Goal: Register for event/course

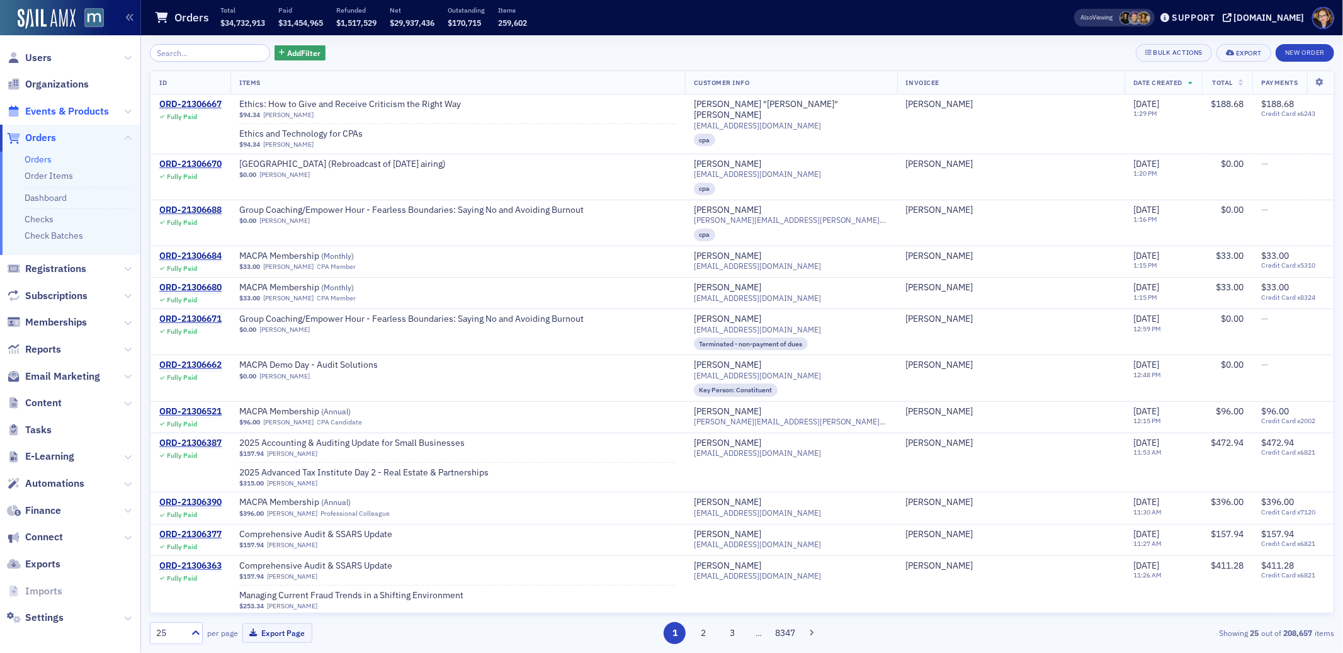
click at [76, 108] on span "Events & Products" at bounding box center [67, 112] width 84 height 14
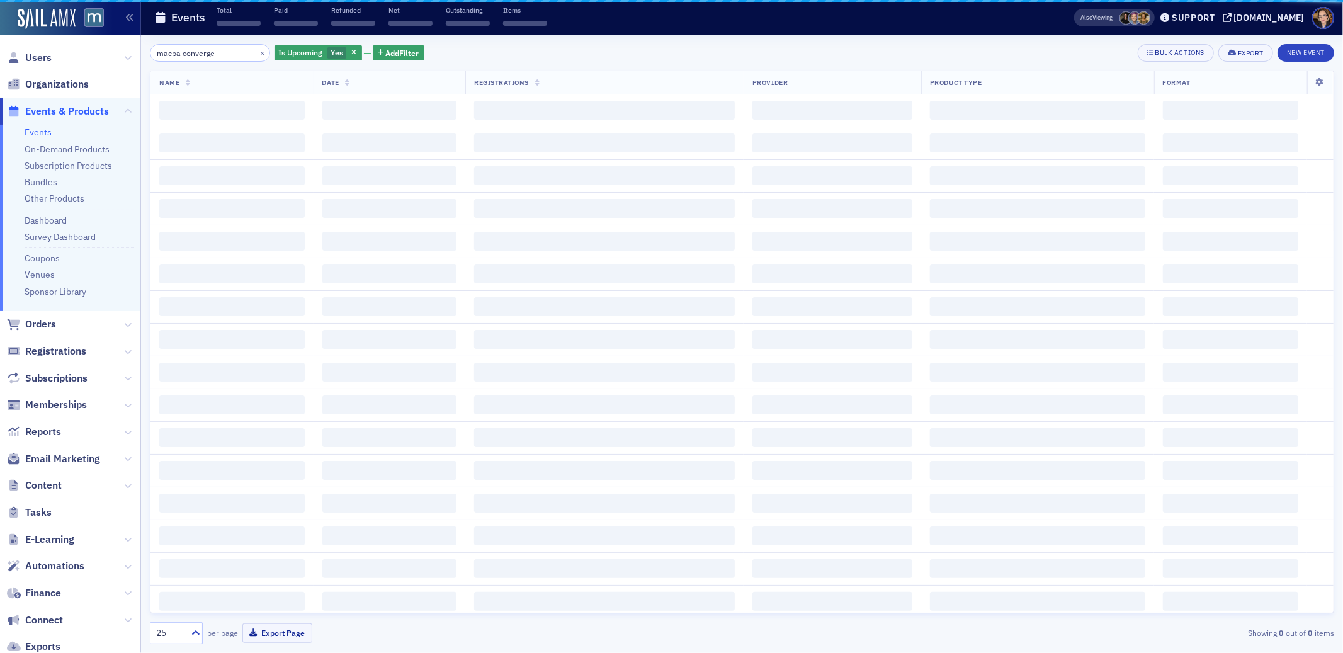
click at [205, 52] on input "macpa converge" at bounding box center [210, 53] width 120 height 18
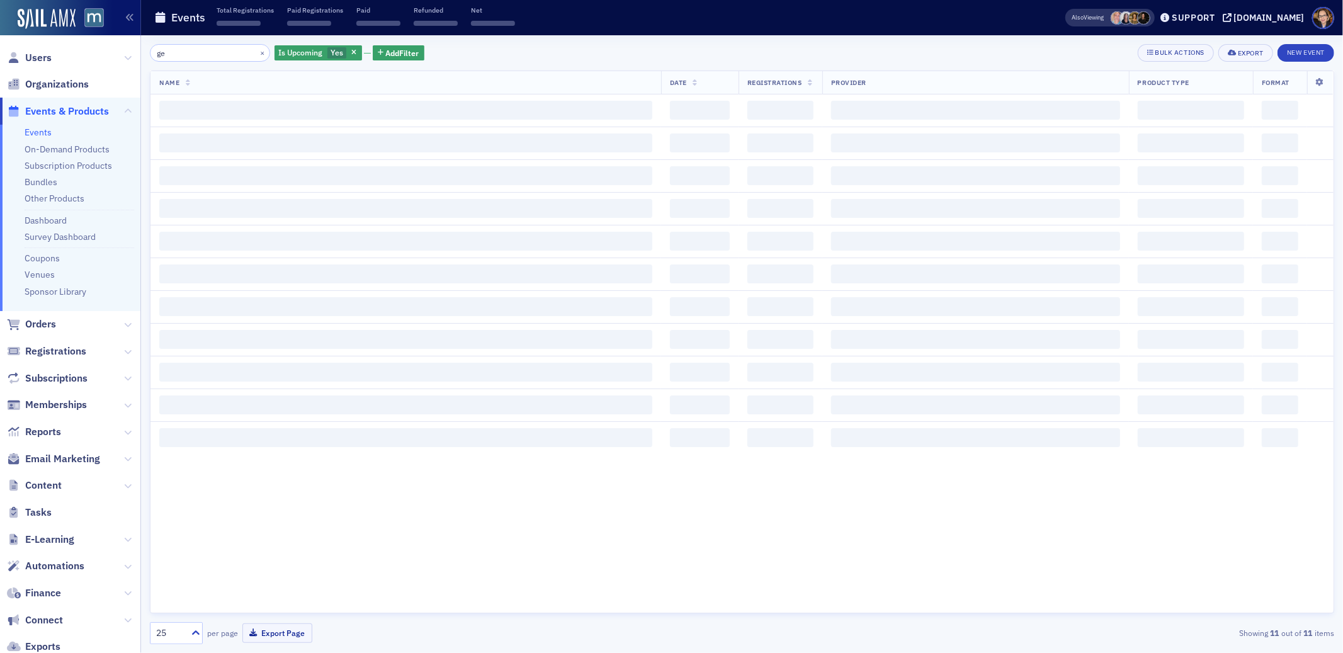
type input "e"
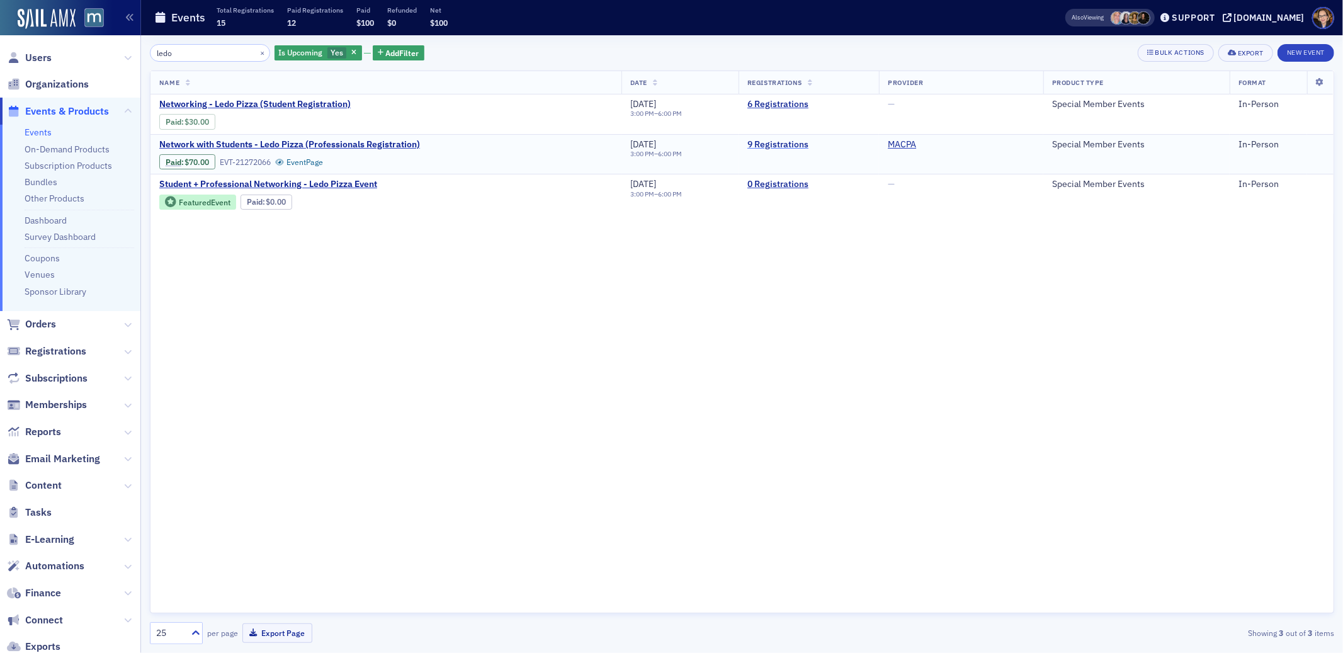
type input "ledo"
click at [772, 142] on link "9 Registrations" at bounding box center [809, 144] width 123 height 11
click at [311, 120] on link "Event Page" at bounding box center [299, 121] width 48 height 9
click at [449, 360] on div "Name Date Registrations Provider Product Type Format Networking - Ledo Pizza (S…" at bounding box center [742, 342] width 1185 height 543
click at [52, 349] on span "Registrations" at bounding box center [55, 352] width 61 height 14
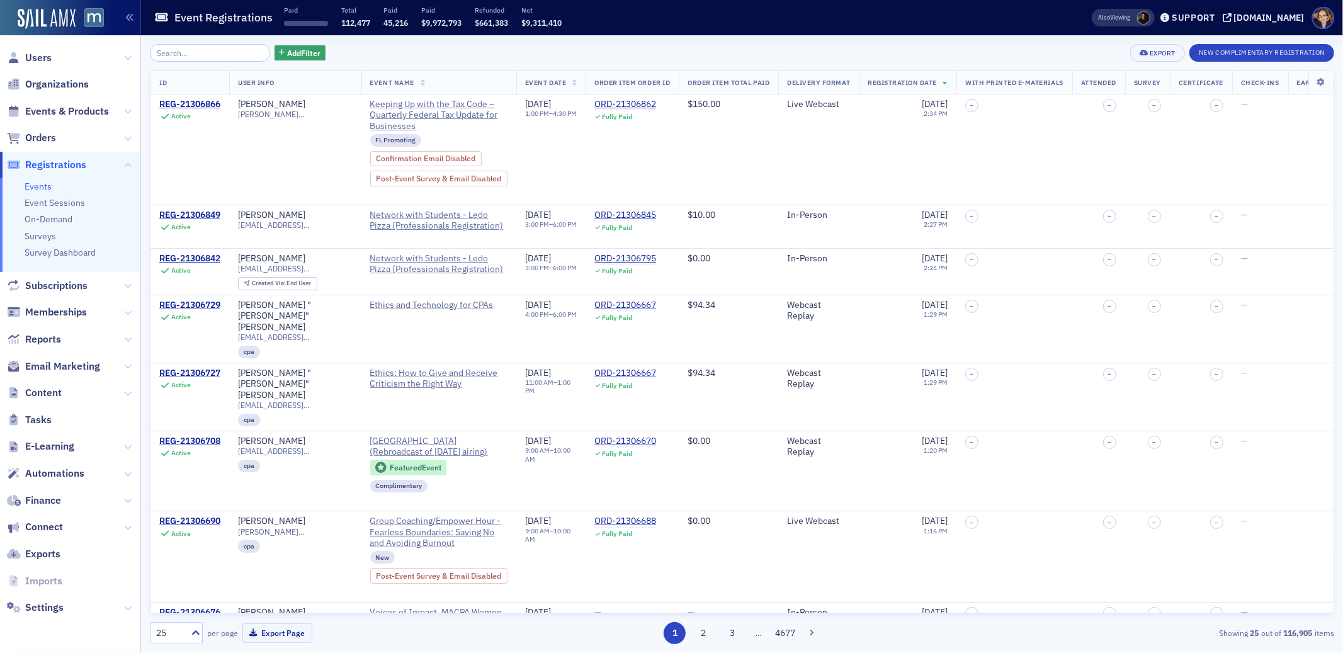
click at [222, 54] on input "search" at bounding box center [210, 53] width 120 height 18
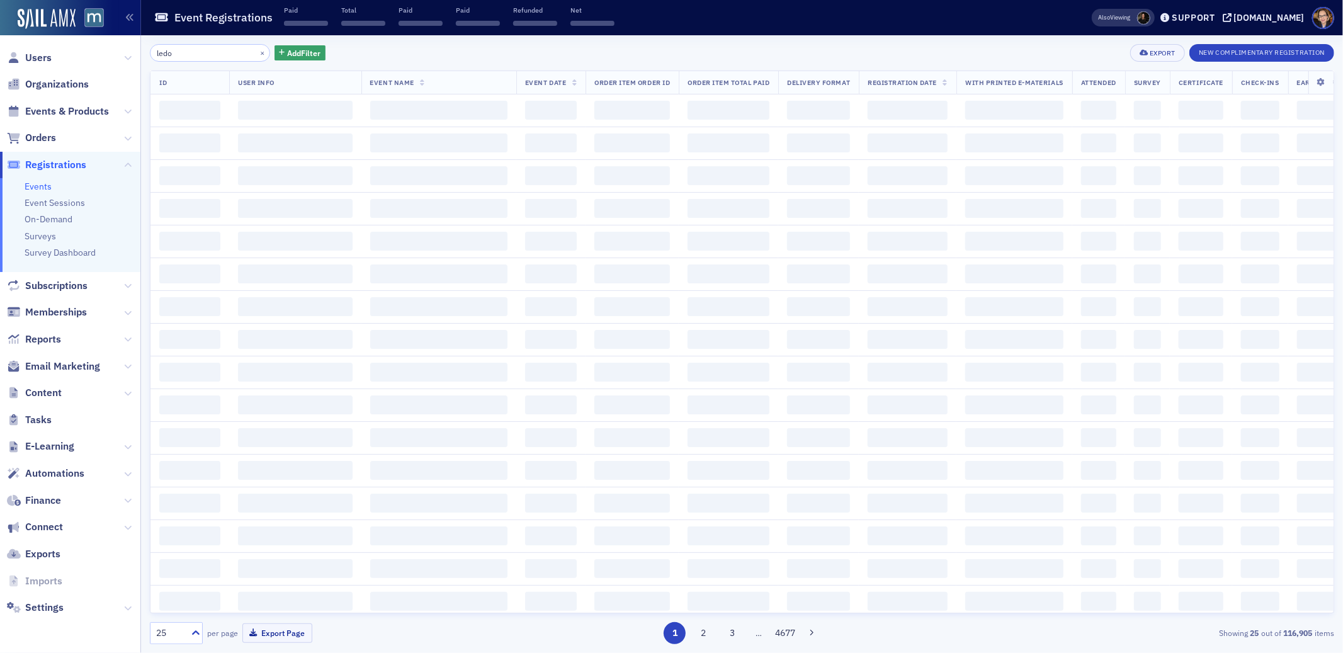
type input "ledo"
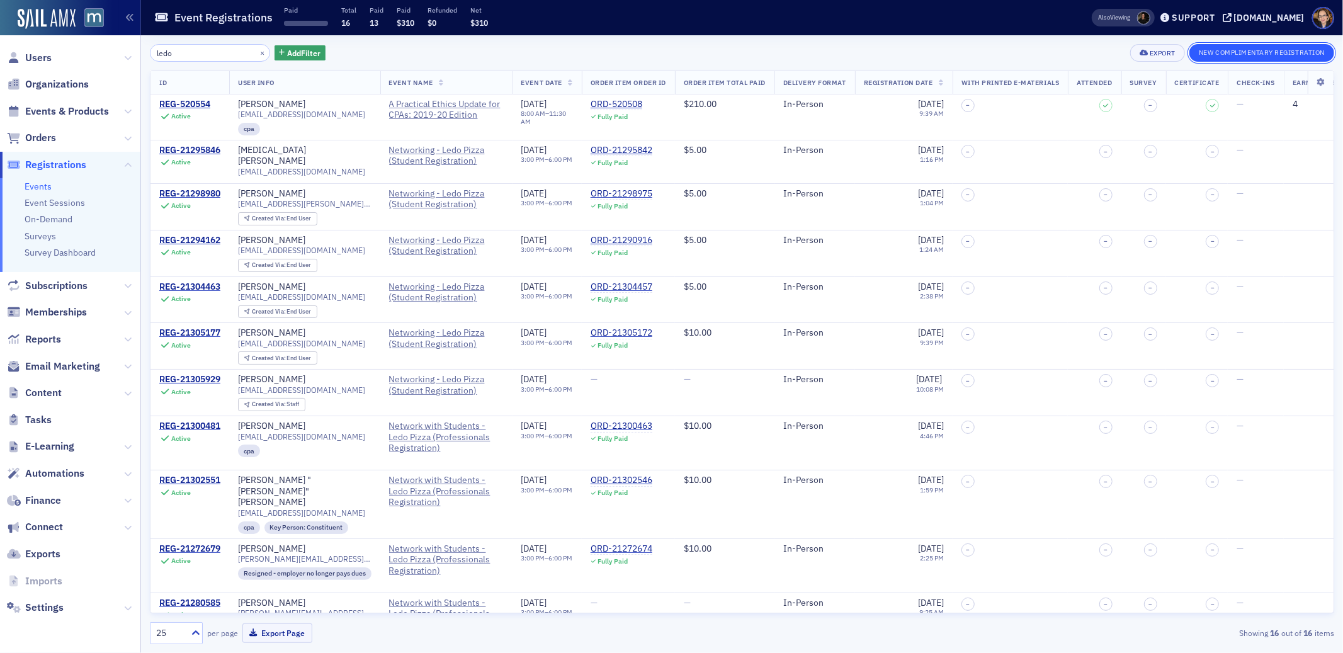
click at [1251, 49] on button "New Complimentary Registration" at bounding box center [1262, 53] width 145 height 18
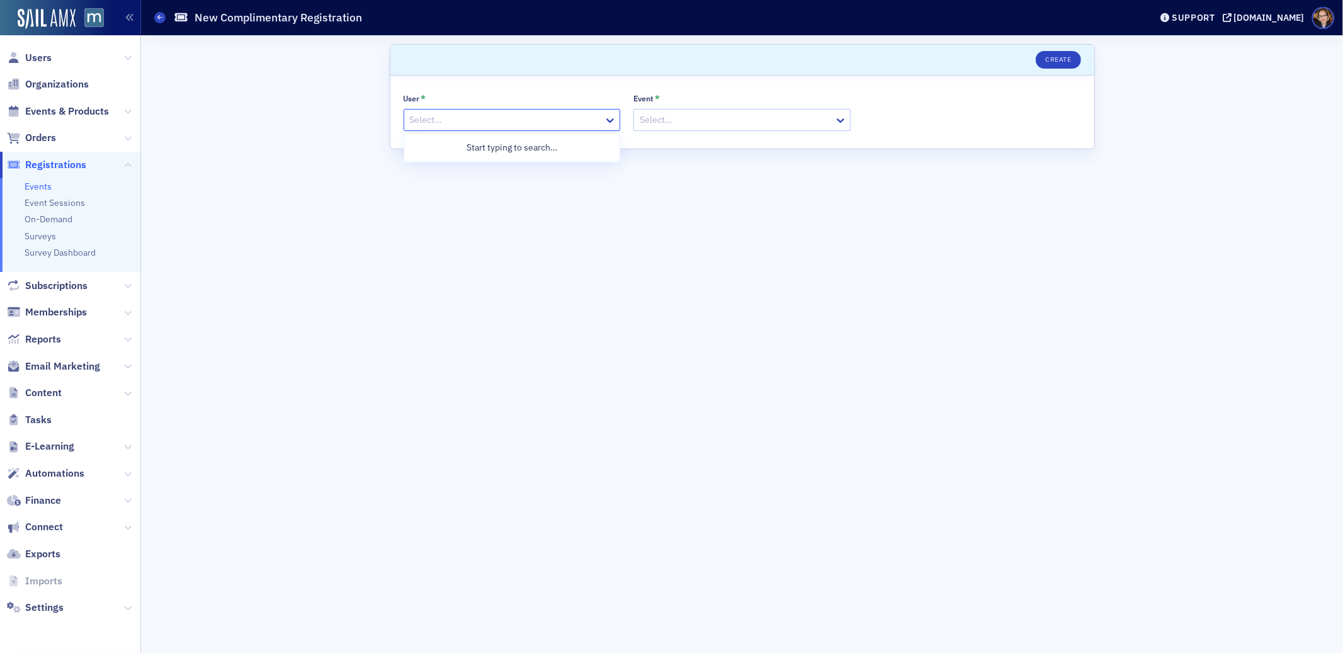
click at [482, 119] on div at bounding box center [506, 120] width 195 height 16
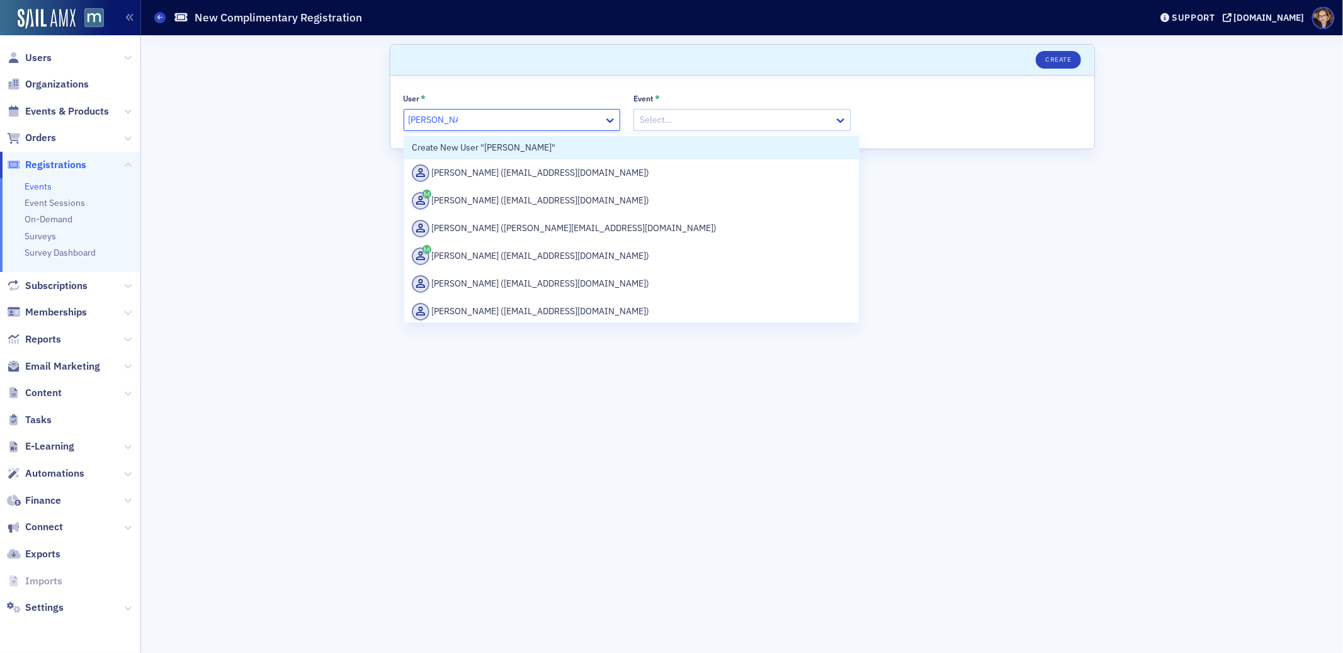
drag, startPoint x: 464, startPoint y: 149, endPoint x: 439, endPoint y: 118, distance: 39.4
click at [453, 130] on body "Users Organizations Events & Products Orders Registrations Events Event Session…" at bounding box center [671, 326] width 1343 height 653
click at [432, 120] on input "[PERSON_NAME]" at bounding box center [433, 119] width 49 height 13
click at [450, 145] on div "Create New User "[PERSON_NAME]"" at bounding box center [632, 147] width 440 height 13
type input "[PERSON_NAME]"
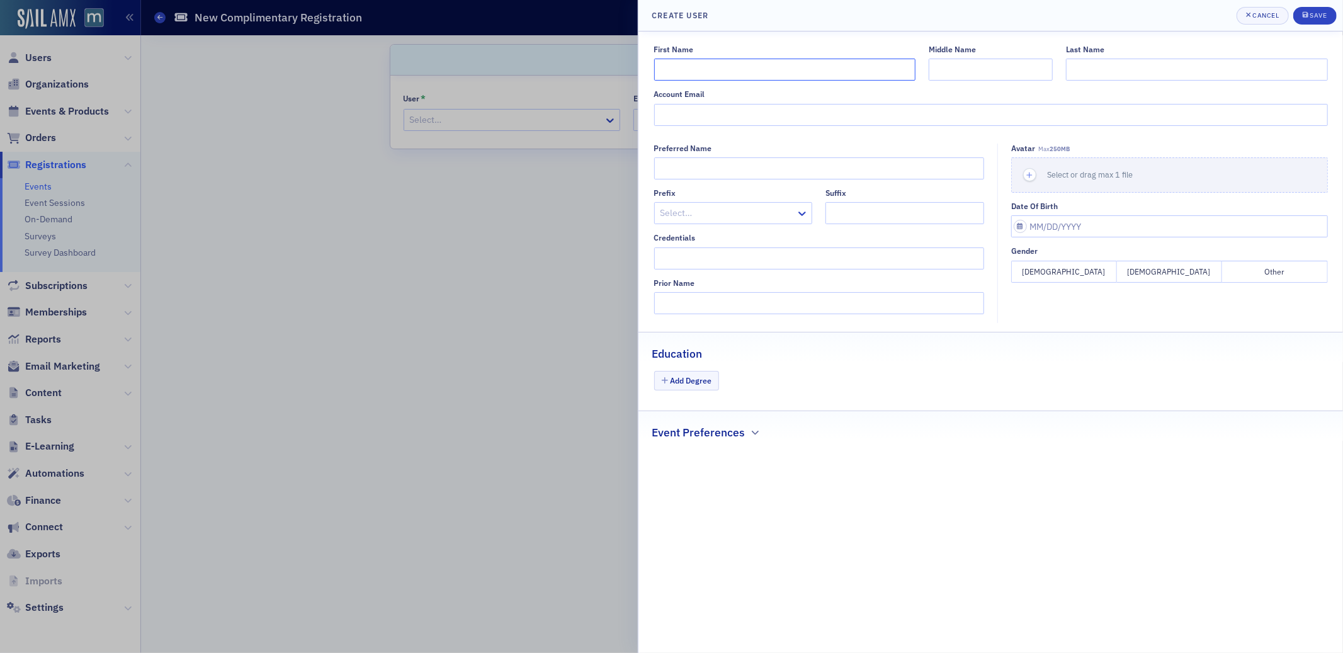
click at [727, 69] on input "First Name" at bounding box center [784, 70] width 261 height 22
type input "[PERSON_NAME]"
type input "Brown"
click at [975, 73] on input "Middle Name" at bounding box center [991, 70] width 124 height 22
type input "[PERSON_NAME]"
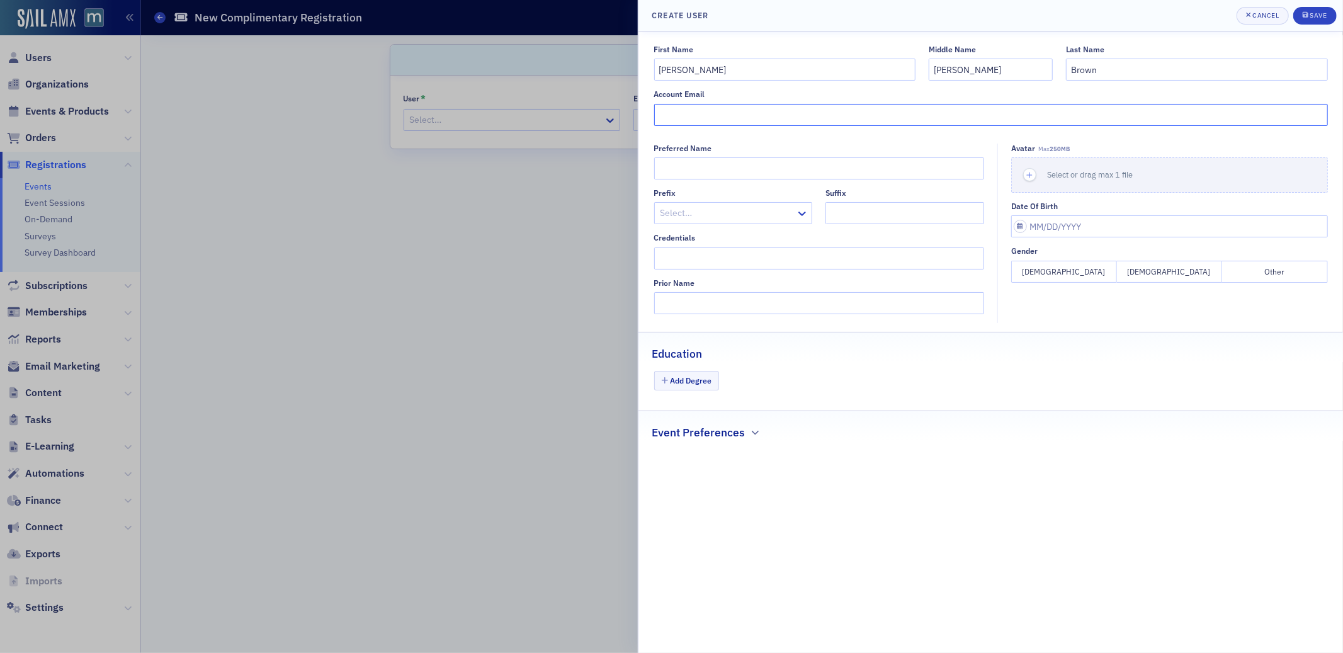
click at [758, 113] on input "Account Email" at bounding box center [991, 115] width 674 height 22
paste input "[EMAIL_ADDRESS][DOMAIN_NAME]"
type input "[EMAIL_ADDRESS][DOMAIN_NAME]"
click at [1057, 227] on input "Date of Birth" at bounding box center [1170, 226] width 317 height 22
select select "8"
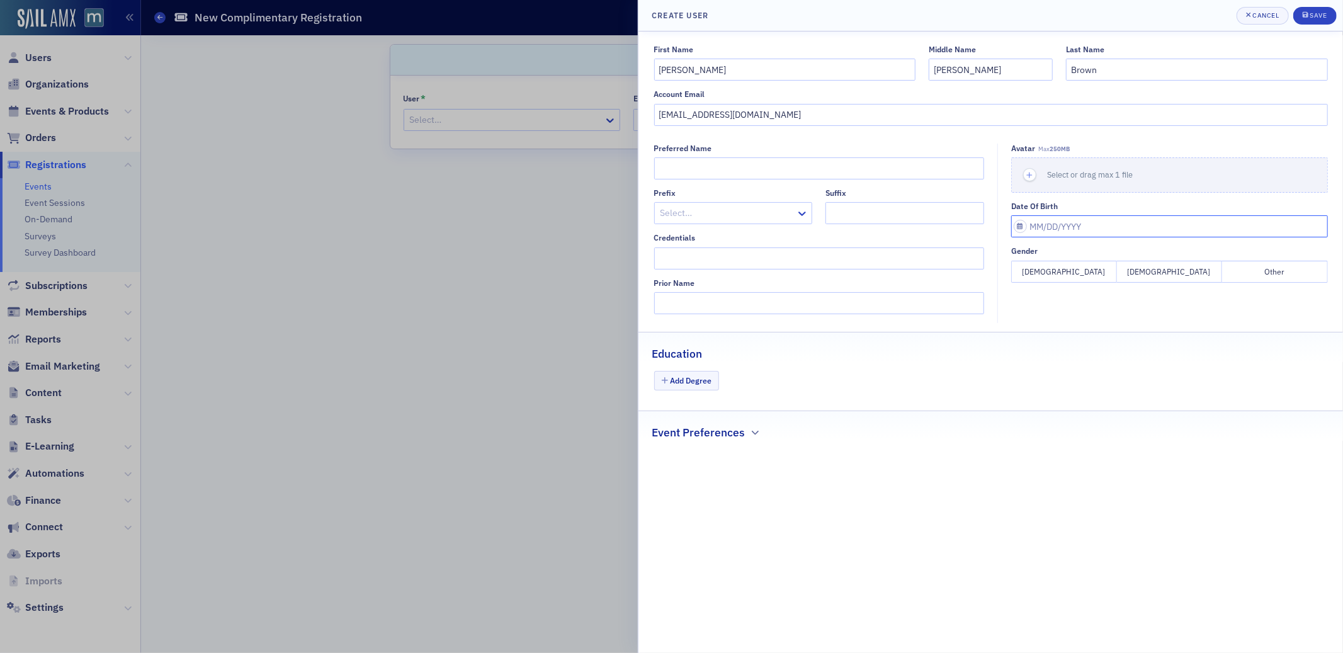
select select "2025"
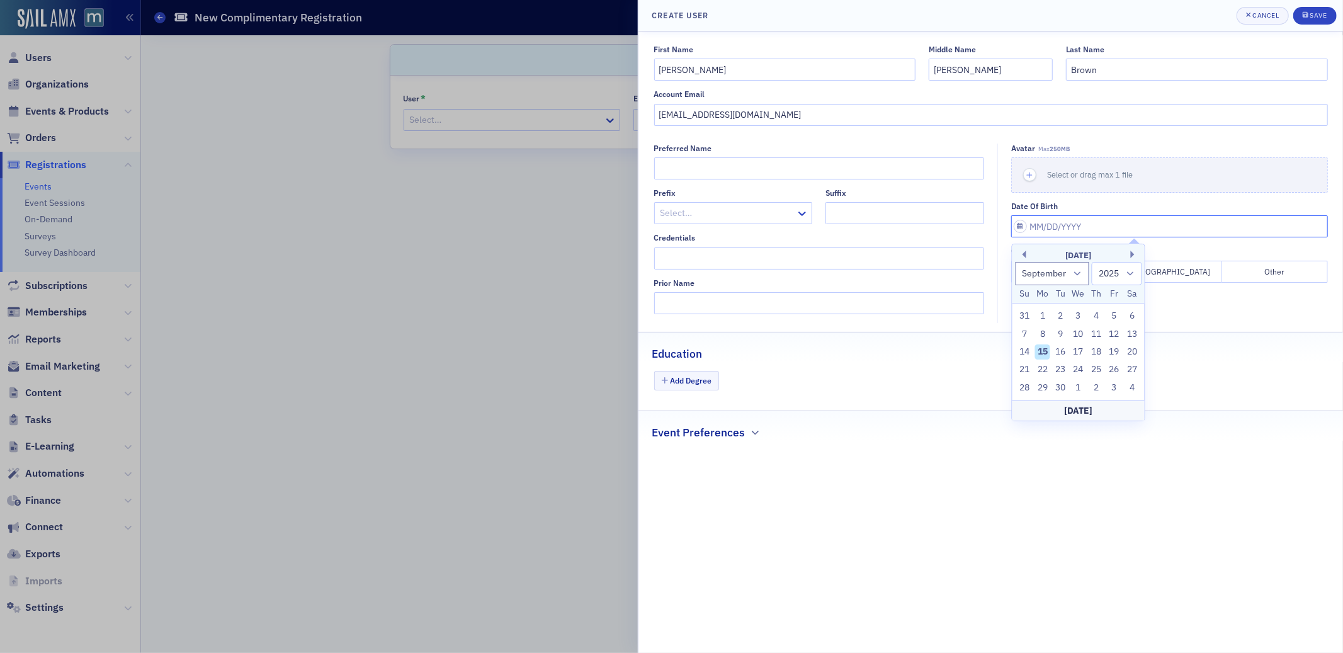
type input "0"
select select "0"
select select "2000"
type input "008"
select select "7"
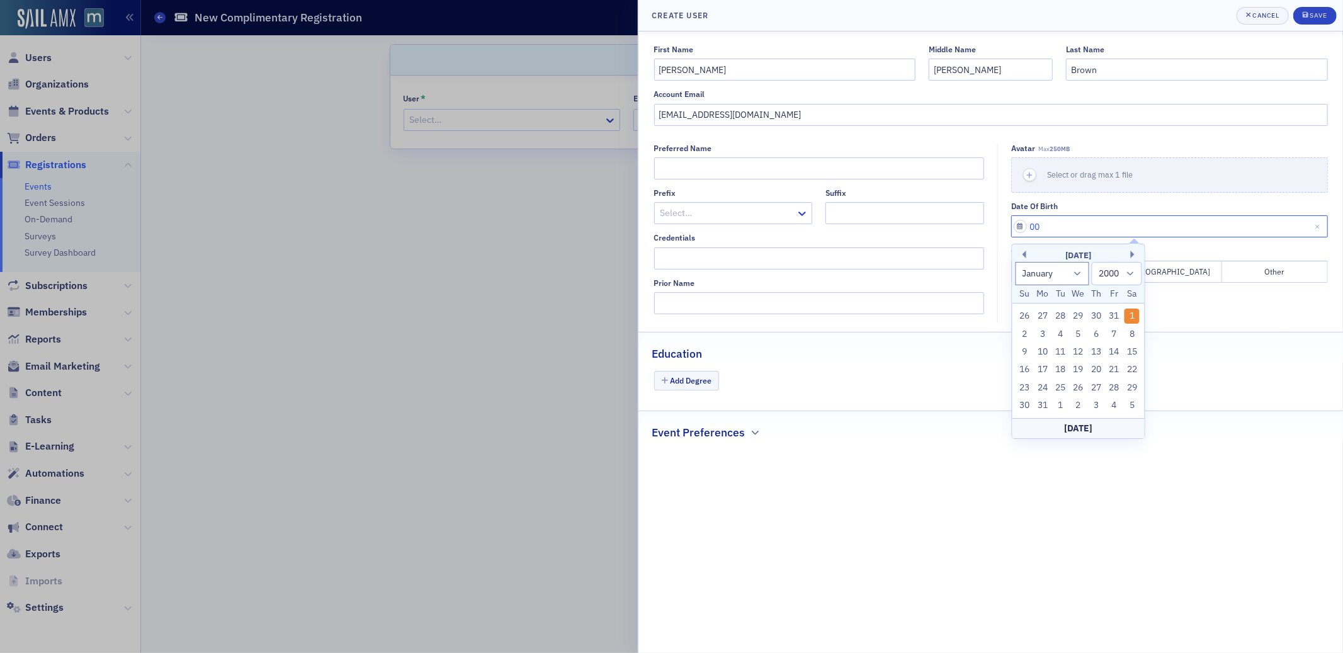
select select "2001"
type input "00"
select select "0"
select select "2000"
type input "08"
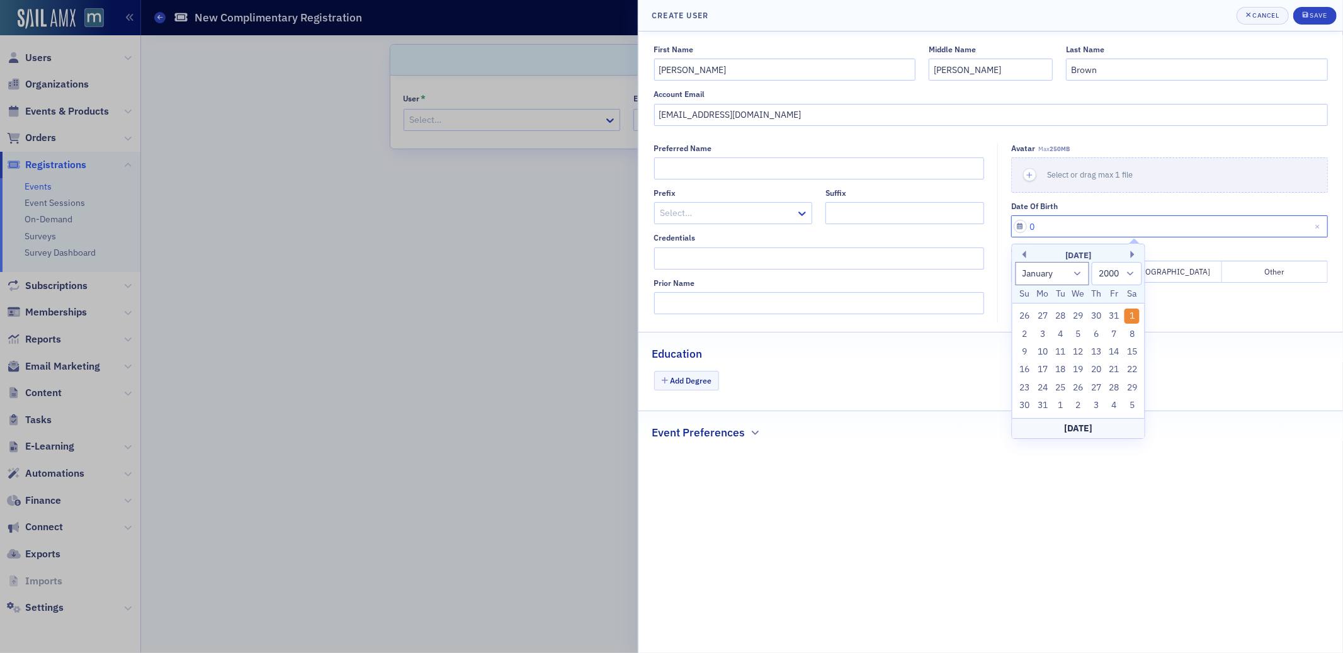
select select "7"
select select "2025"
type input "080"
select select "0"
select select "1980"
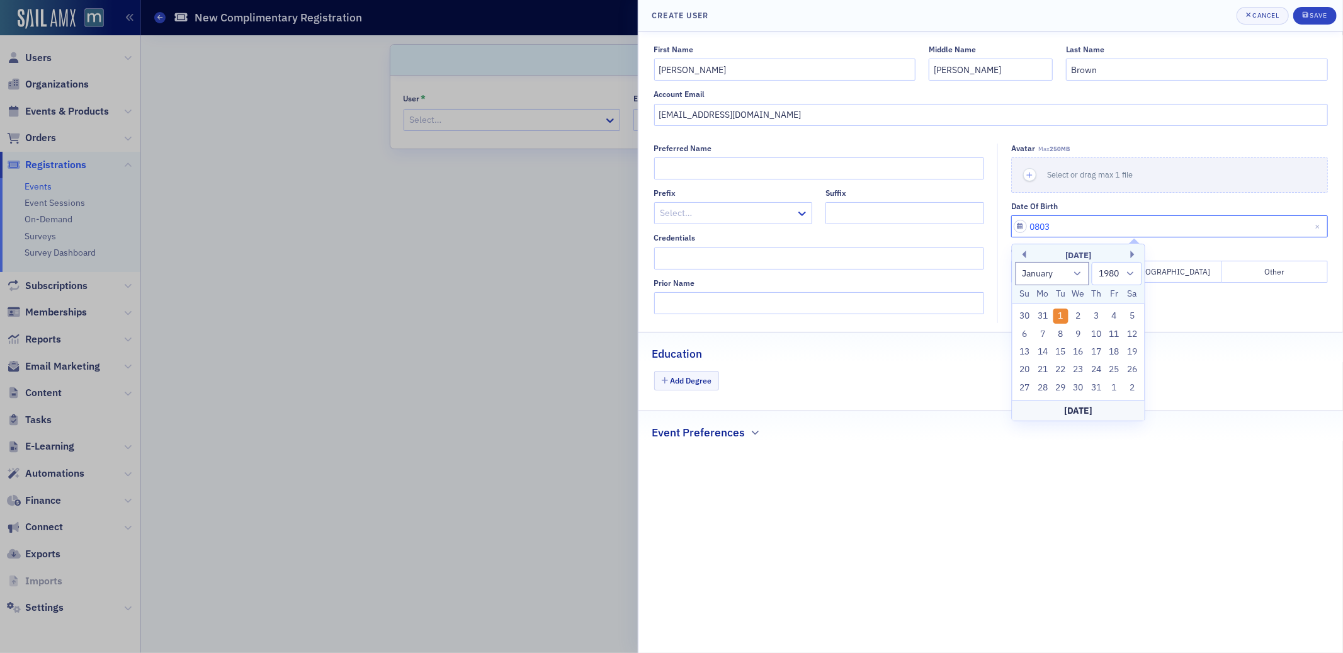
type input "08032"
select select "1900"
click at [1041, 227] on input "08032004" at bounding box center [1170, 226] width 317 height 22
click at [1054, 227] on input "08/032004" at bounding box center [1170, 226] width 317 height 22
type input "[DATE]"
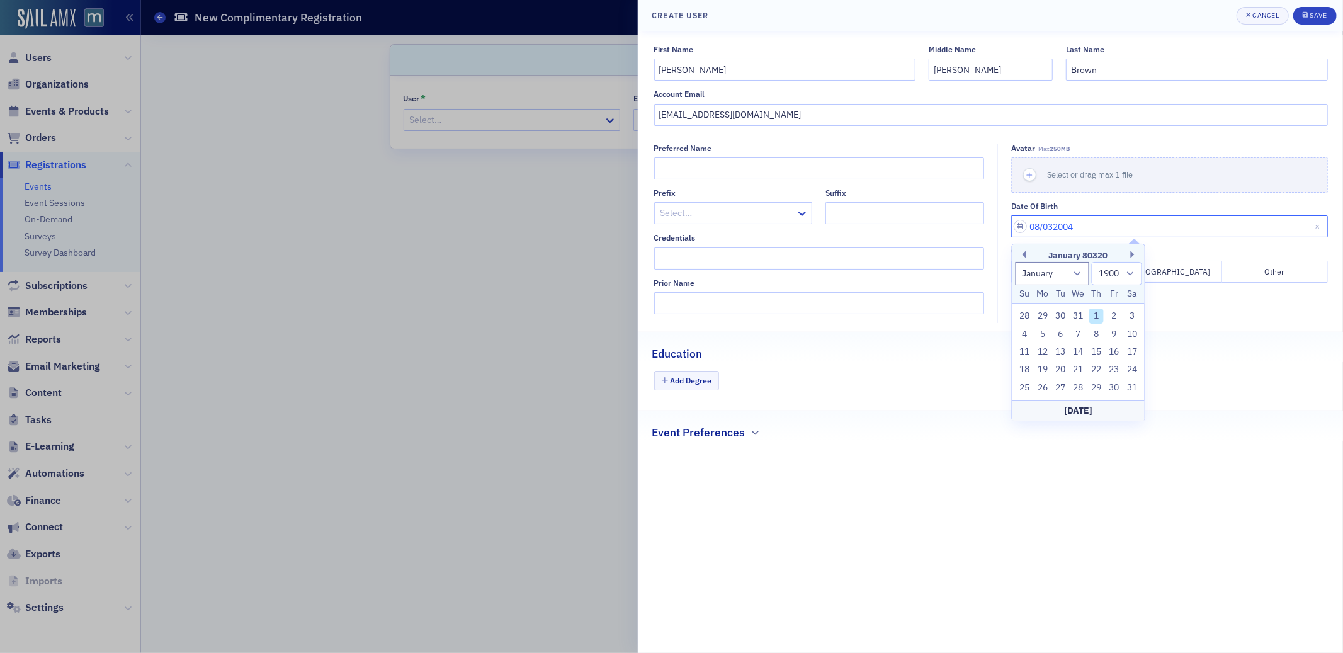
select select "7"
select select "2004"
type input "[DATE]"
click at [1241, 355] on div "Education" at bounding box center [991, 348] width 678 height 30
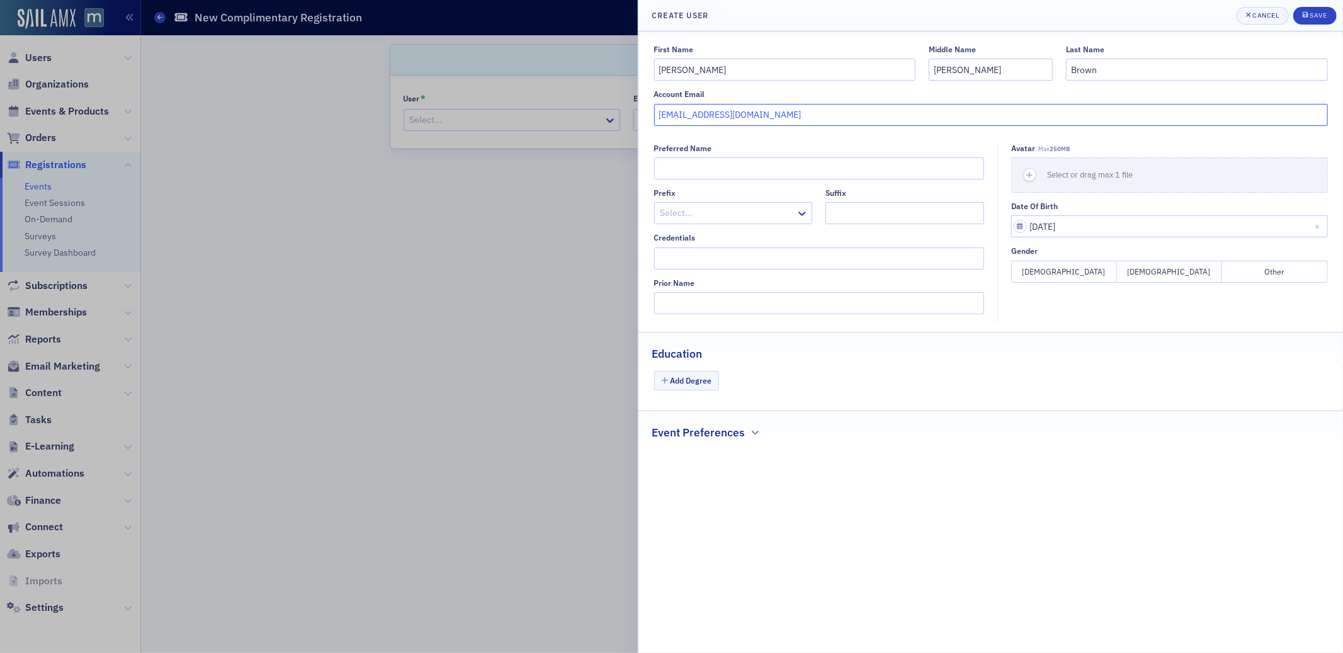
drag, startPoint x: 774, startPoint y: 117, endPoint x: 653, endPoint y: 118, distance: 121.6
click at [653, 118] on div "First Name [PERSON_NAME] Middle Name [PERSON_NAME] Last Name [PERSON_NAME] Acco…" at bounding box center [991, 85] width 705 height 81
paste input "[EMAIL_ADDRESS][DOMAIN_NAME]"
type input "[EMAIL_ADDRESS][DOMAIN_NAME]"
click at [1171, 273] on button "[DEMOGRAPHIC_DATA]" at bounding box center [1170, 272] width 106 height 22
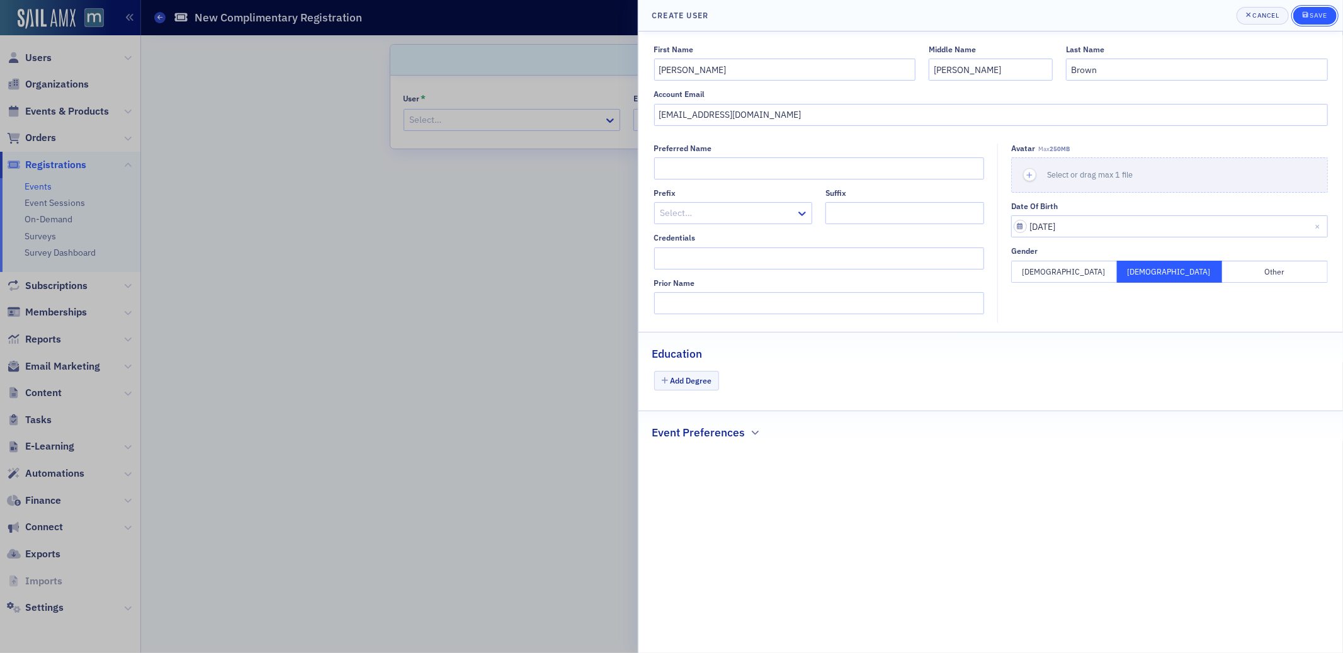
click at [1310, 14] on div "Save" at bounding box center [1318, 15] width 17 height 7
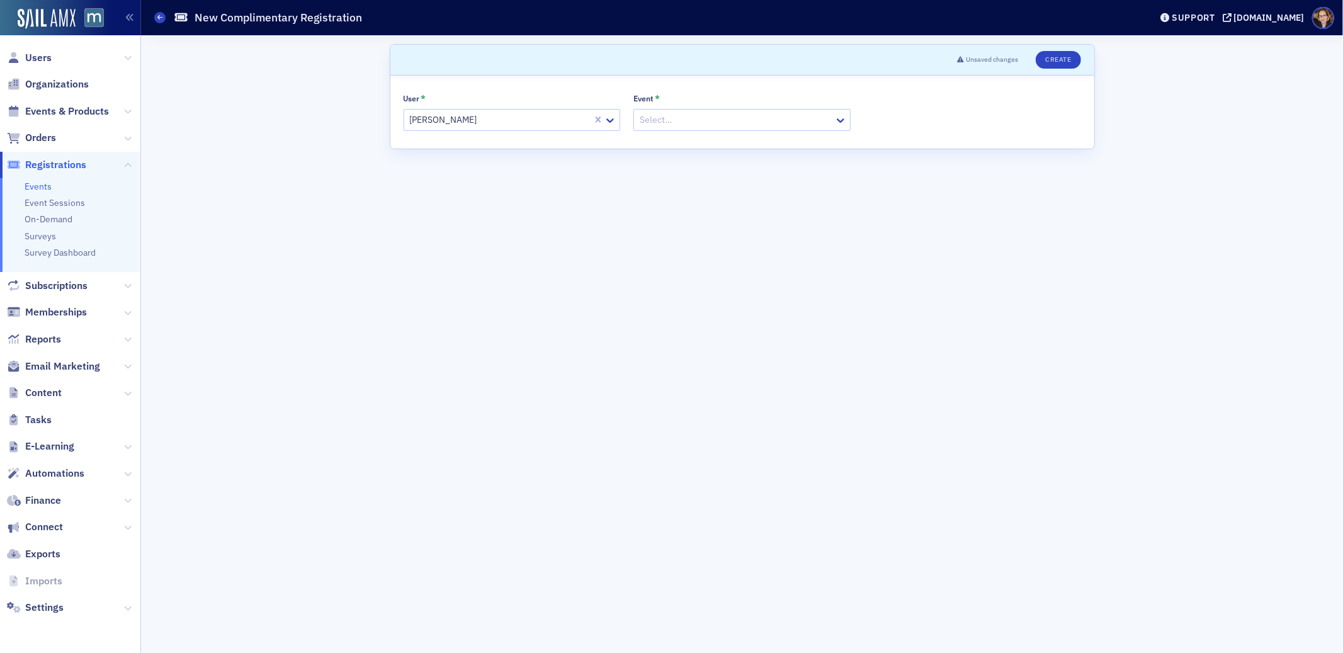
click at [665, 127] on div at bounding box center [736, 120] width 195 height 16
type input "ledo"
click at [809, 142] on span "Networking - Ledo Pizza (Student Registration) [[DATE] 3:00pm]" at bounding box center [767, 147] width 251 height 13
click at [316, 78] on div "Scroll to Unsaved changes Create User * [PERSON_NAME] Event * option Networking…" at bounding box center [742, 344] width 1185 height 618
click at [38, 59] on span "Users" at bounding box center [38, 58] width 26 height 14
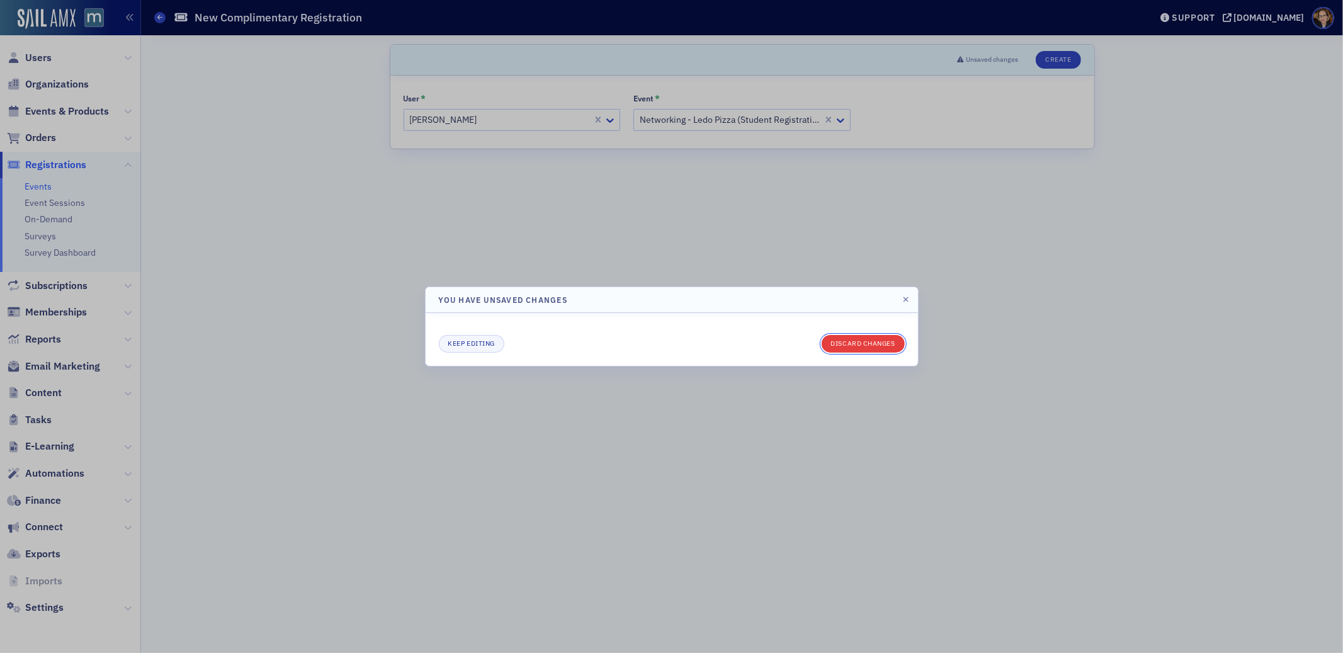
click at [848, 346] on button "Discard changes" at bounding box center [863, 344] width 83 height 18
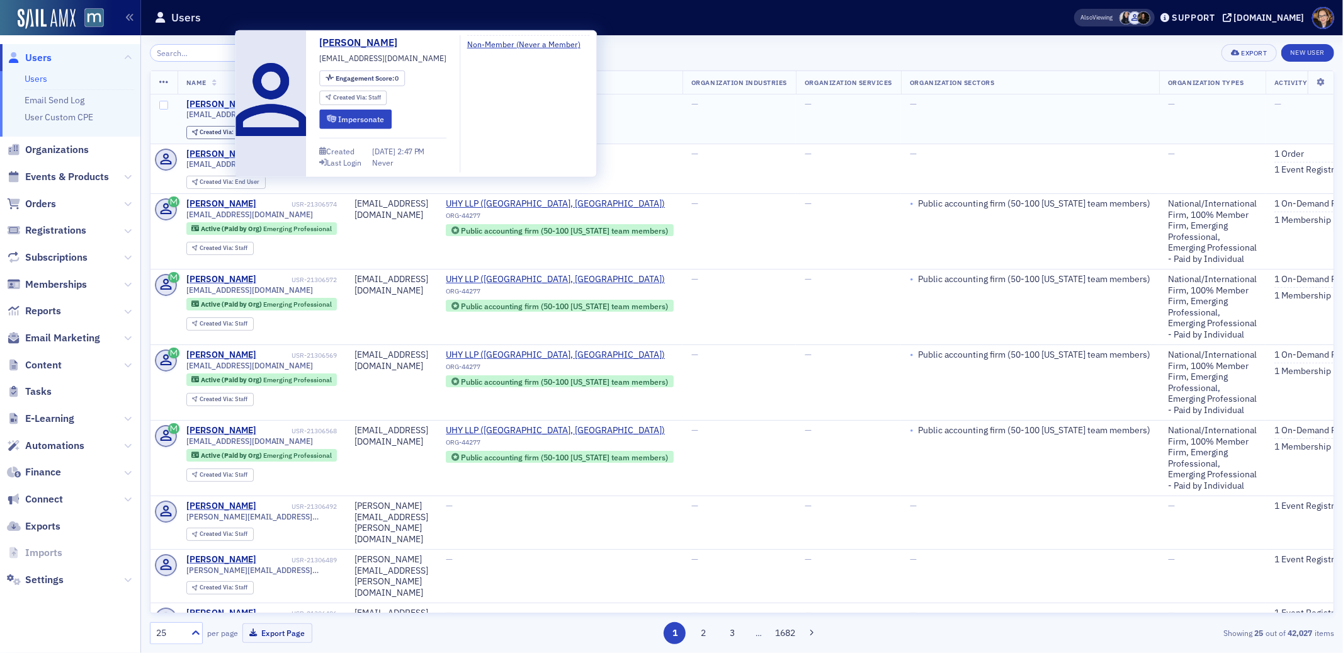
click at [229, 103] on div "[PERSON_NAME]" at bounding box center [221, 104] width 70 height 11
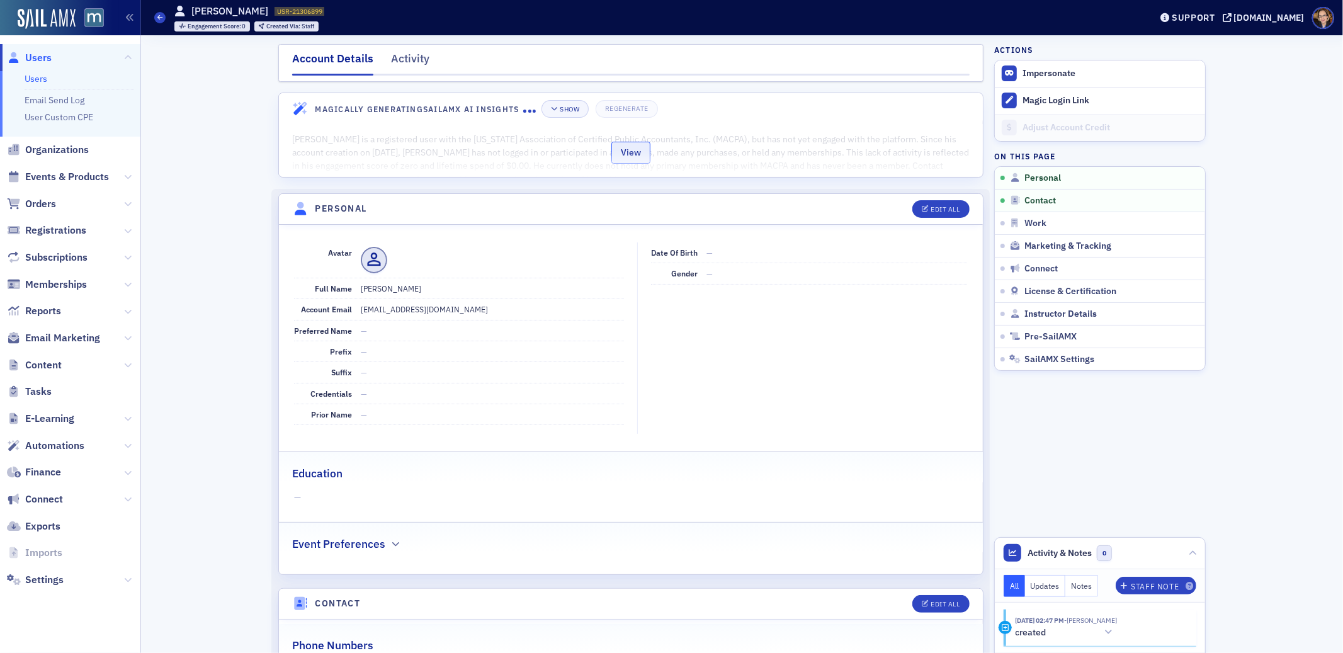
click at [634, 151] on button "View" at bounding box center [631, 153] width 39 height 22
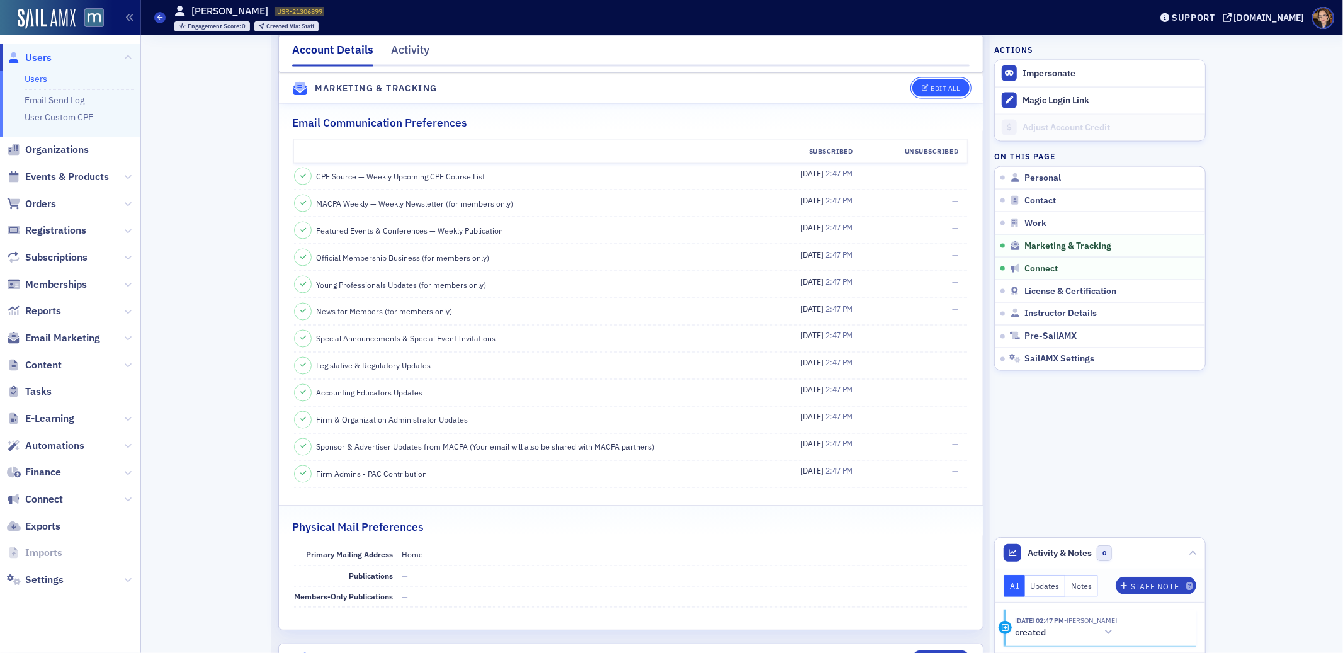
click at [932, 86] on div "Edit All" at bounding box center [946, 88] width 29 height 7
select select "US"
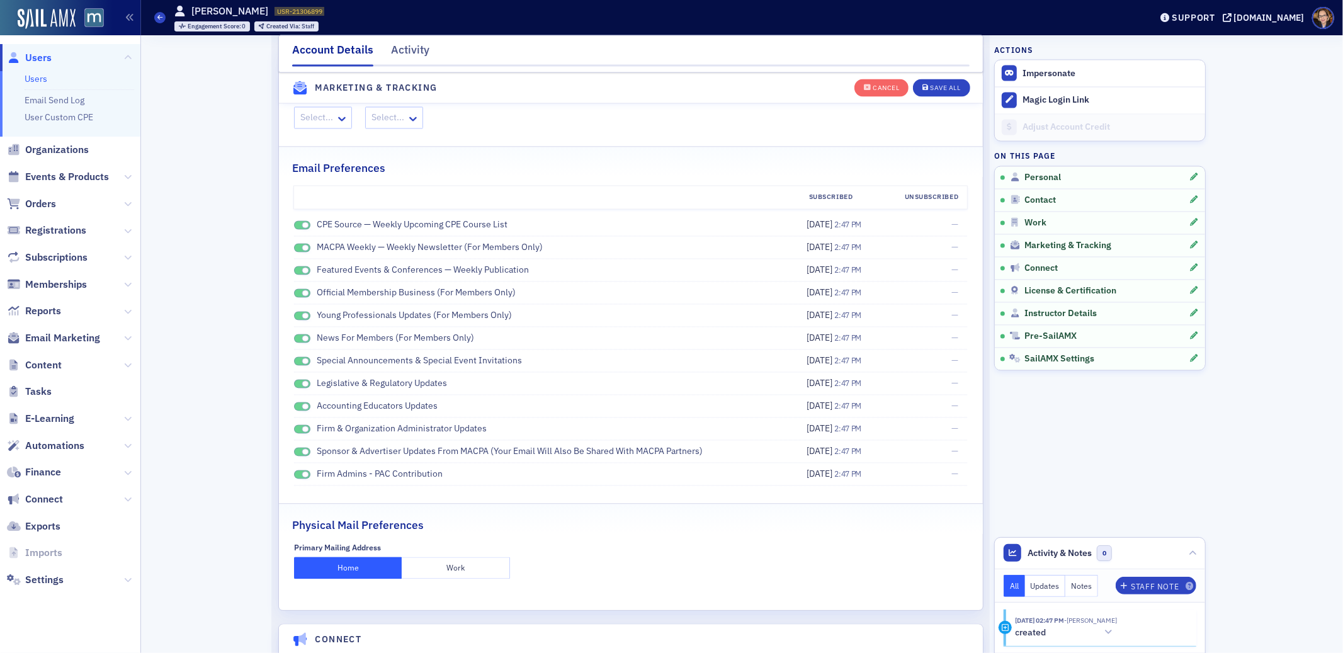
scroll to position [1971, 0]
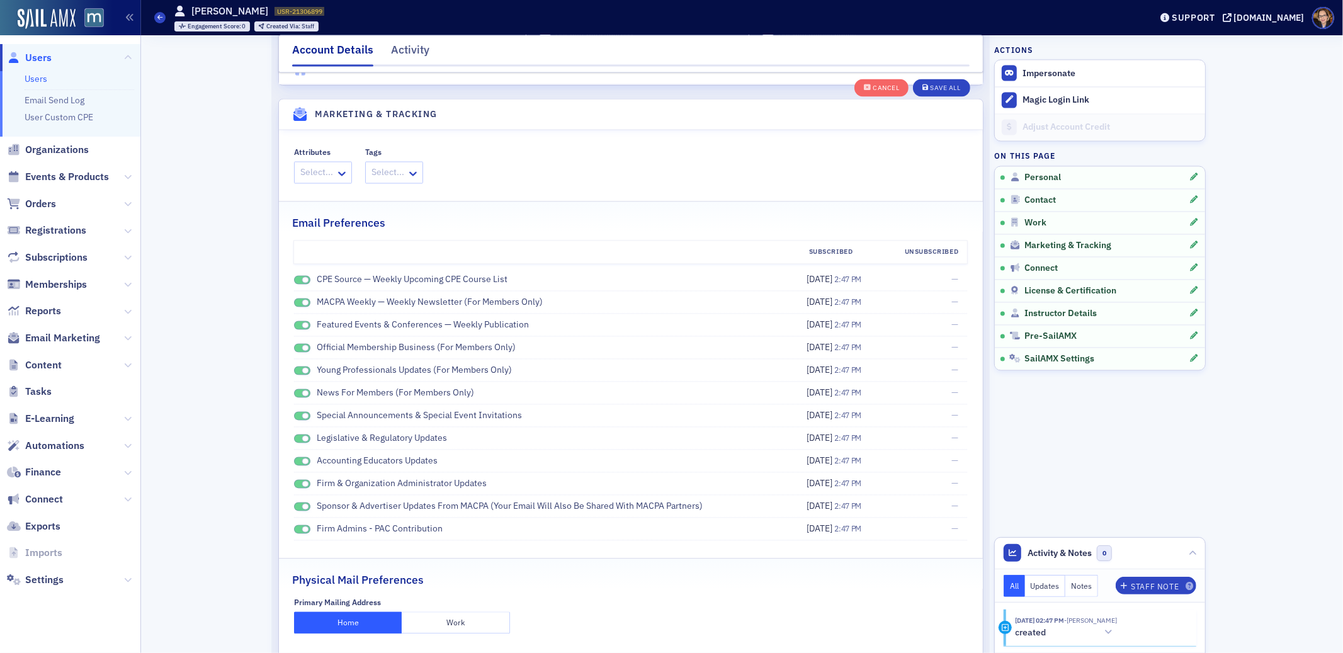
click at [303, 277] on span at bounding box center [305, 280] width 7 height 7
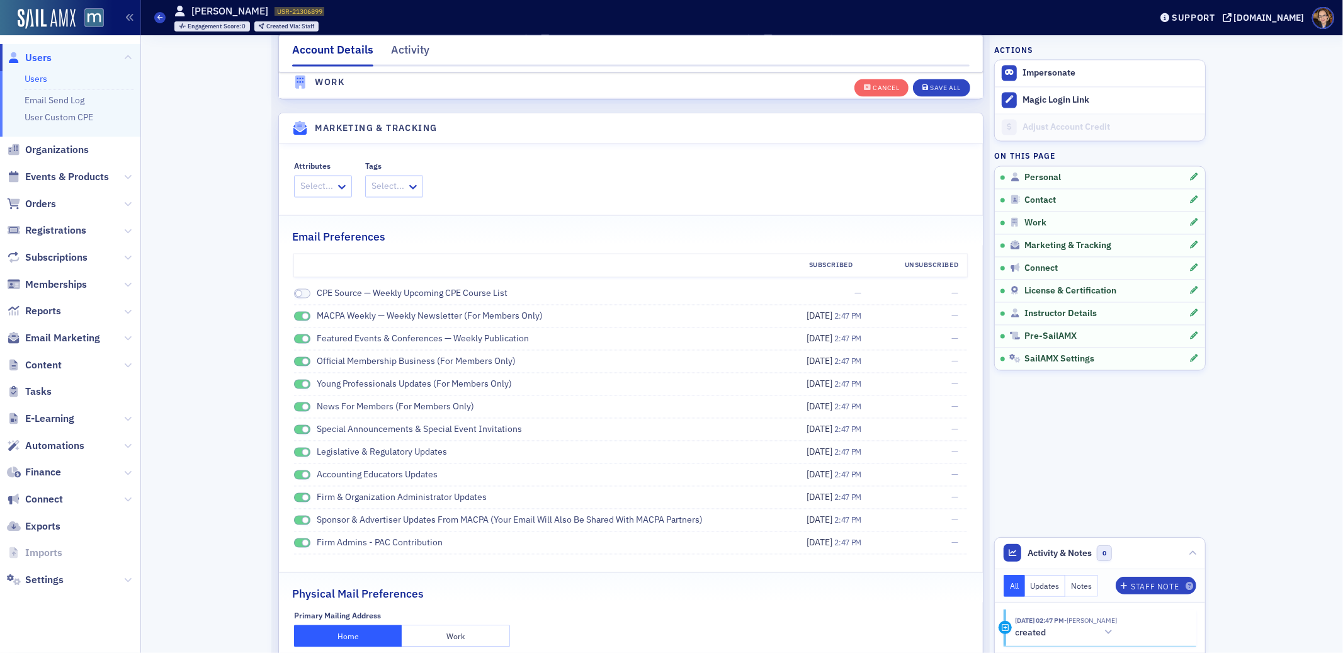
drag, startPoint x: 301, startPoint y: 293, endPoint x: 302, endPoint y: 300, distance: 7.7
click at [301, 312] on span at bounding box center [302, 316] width 16 height 9
click at [302, 336] on span at bounding box center [305, 339] width 7 height 7
drag, startPoint x: 302, startPoint y: 335, endPoint x: 304, endPoint y: 366, distance: 30.9
click at [302, 358] on span at bounding box center [305, 361] width 7 height 7
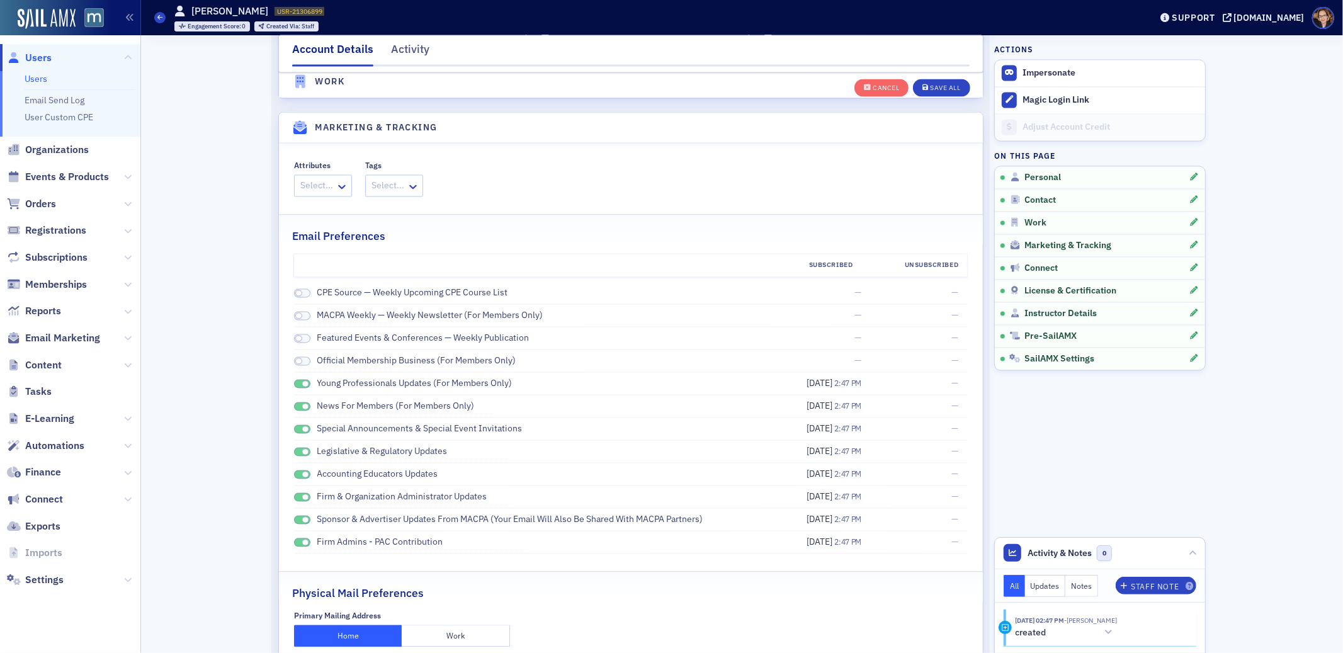
click at [302, 381] on span at bounding box center [305, 384] width 7 height 7
click at [302, 404] on span at bounding box center [305, 407] width 7 height 7
click at [302, 426] on span at bounding box center [305, 429] width 7 height 7
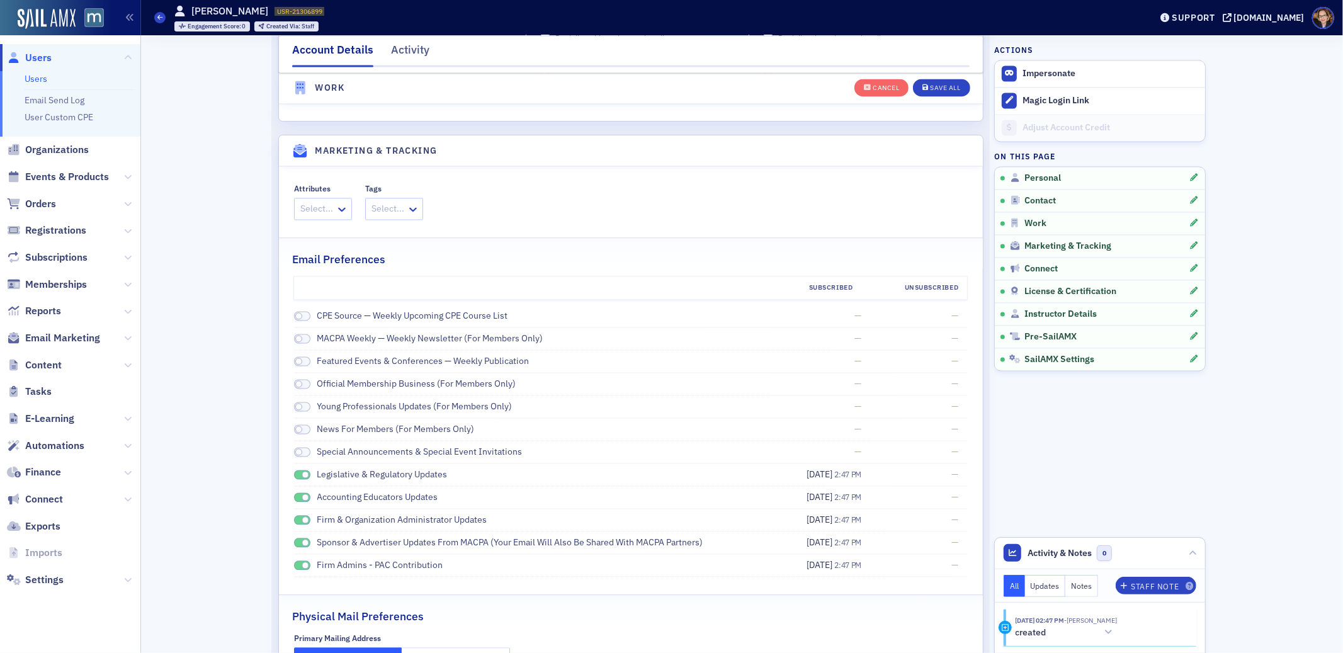
scroll to position [2079, 0]
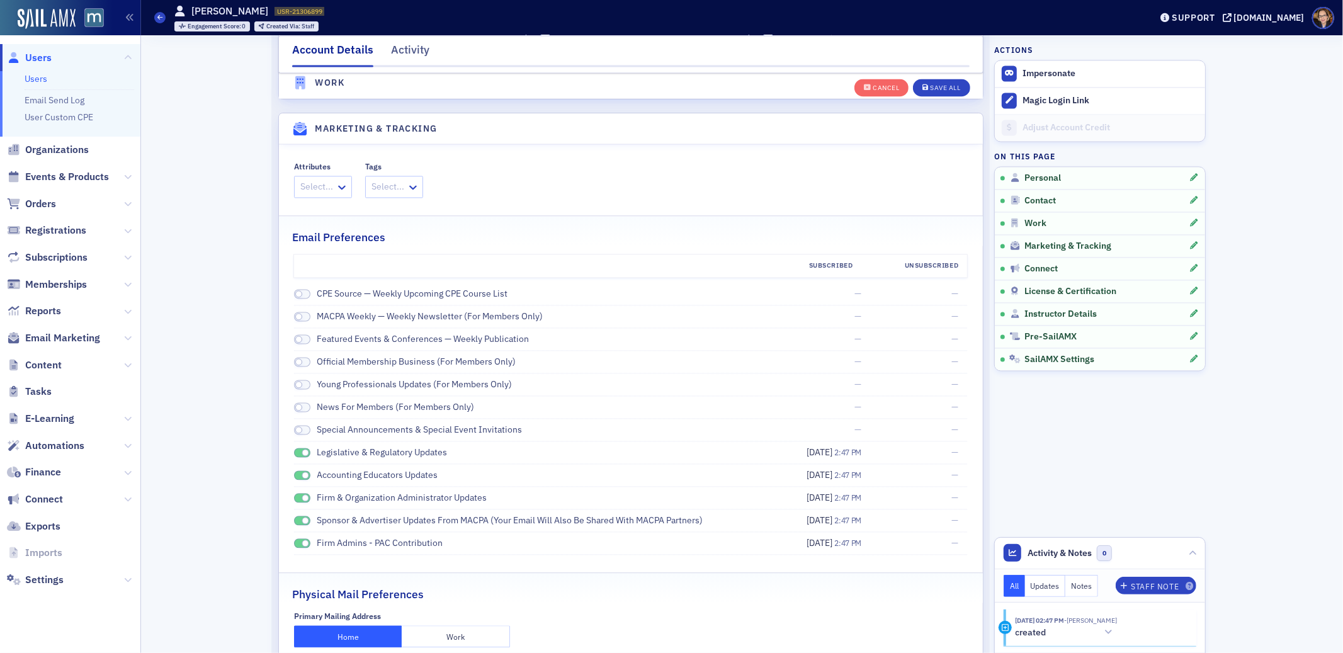
click at [297, 448] on span at bounding box center [302, 452] width 16 height 9
drag, startPoint x: 296, startPoint y: 448, endPoint x: 295, endPoint y: 472, distance: 24.0
click at [296, 471] on span at bounding box center [302, 475] width 16 height 9
click at [295, 493] on span at bounding box center [302, 497] width 16 height 9
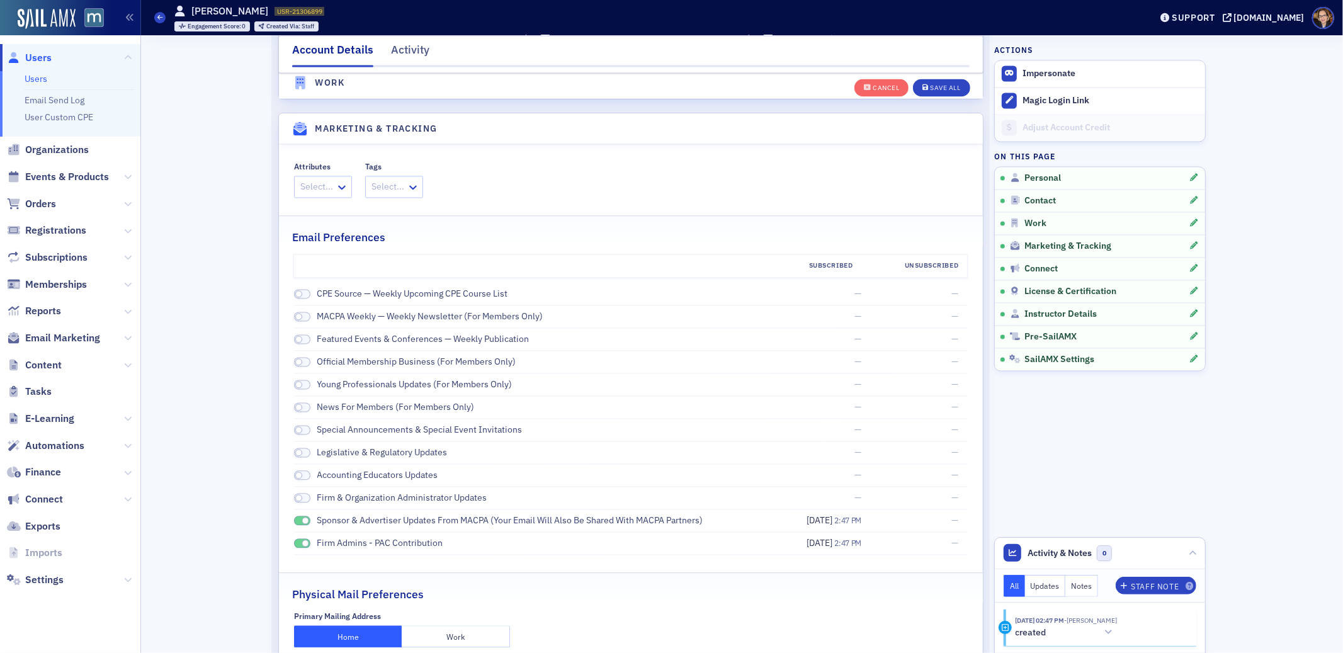
click at [302, 517] on span at bounding box center [305, 520] width 7 height 7
click at [302, 540] on span at bounding box center [305, 543] width 7 height 7
click at [931, 86] on div "Save All" at bounding box center [946, 88] width 30 height 7
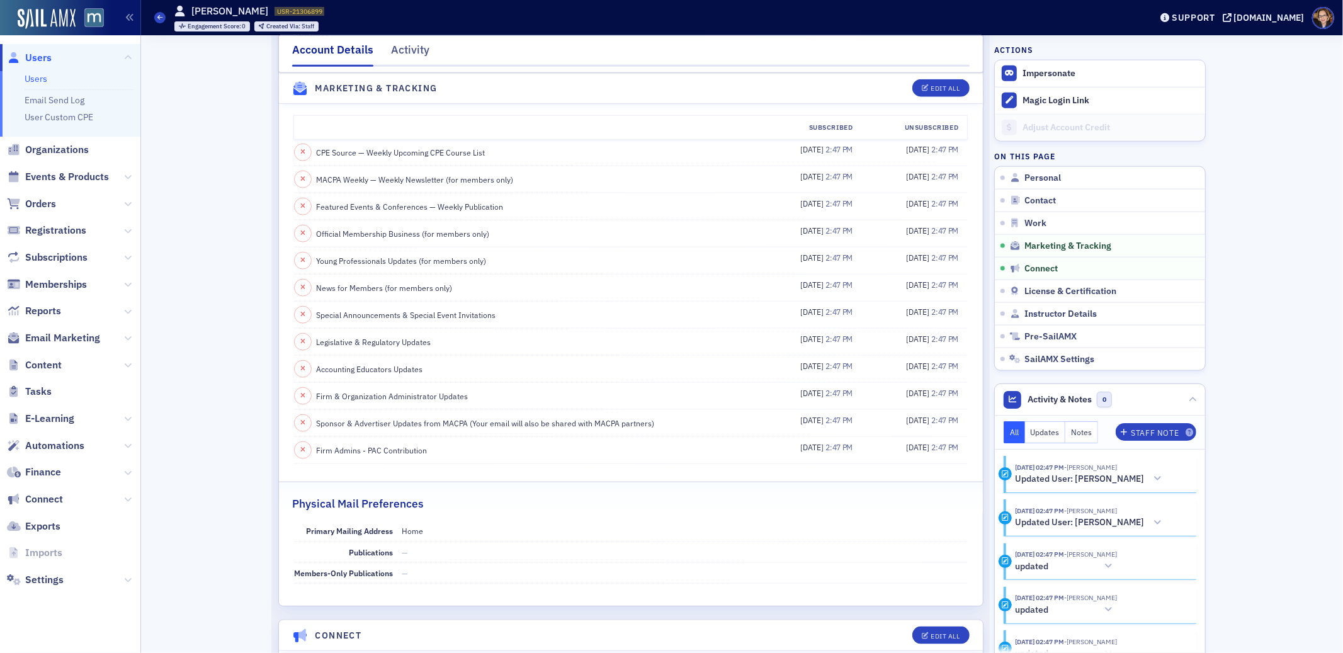
scroll to position [1318, 0]
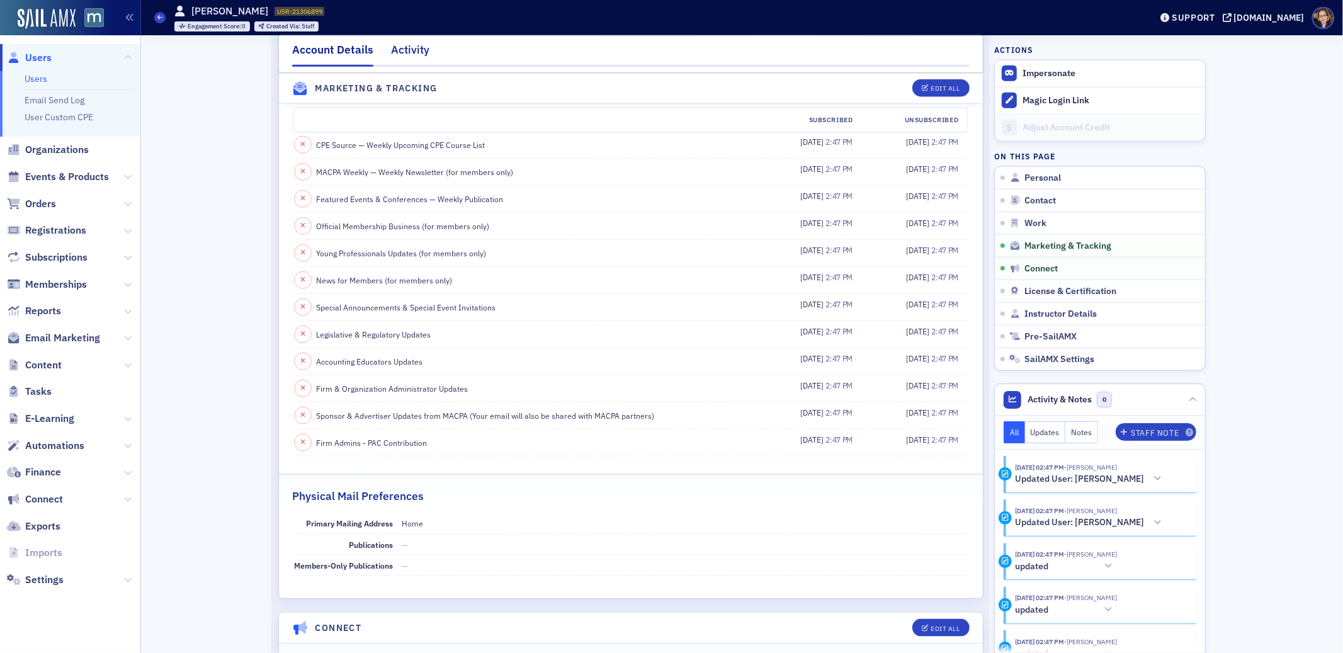
click at [409, 49] on div "Activity" at bounding box center [410, 53] width 38 height 23
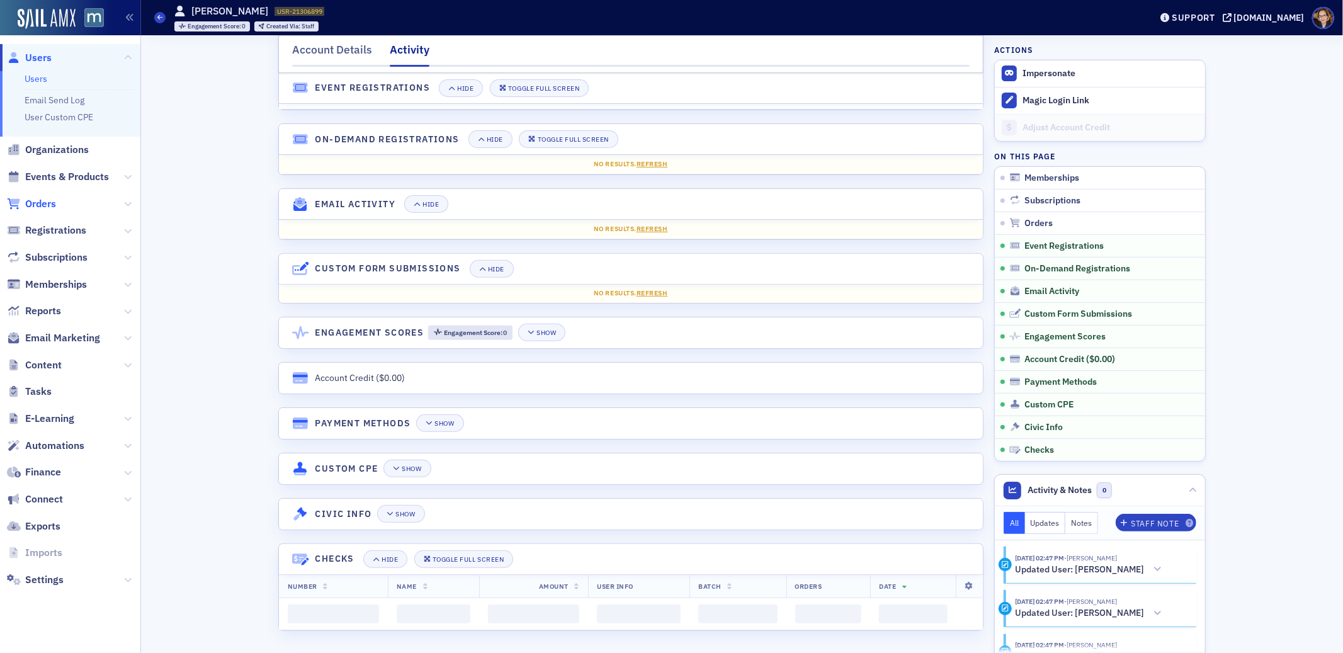
scroll to position [192, 0]
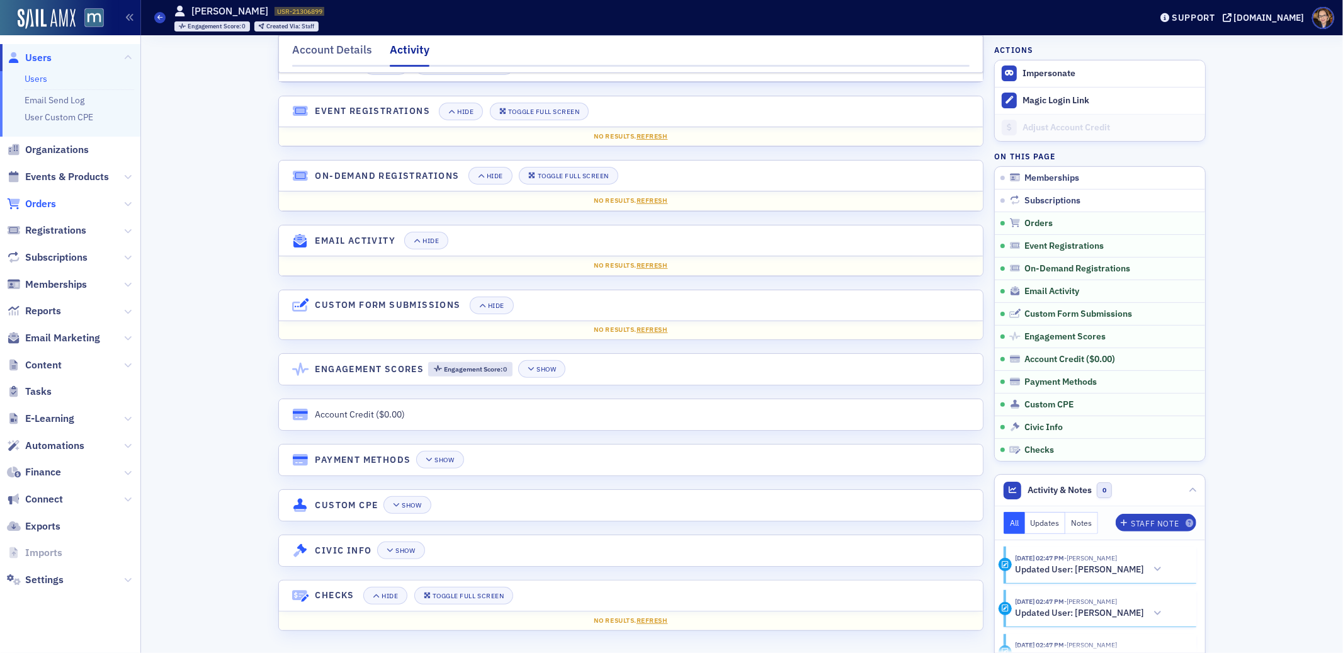
click at [49, 202] on span "Orders" at bounding box center [40, 204] width 31 height 14
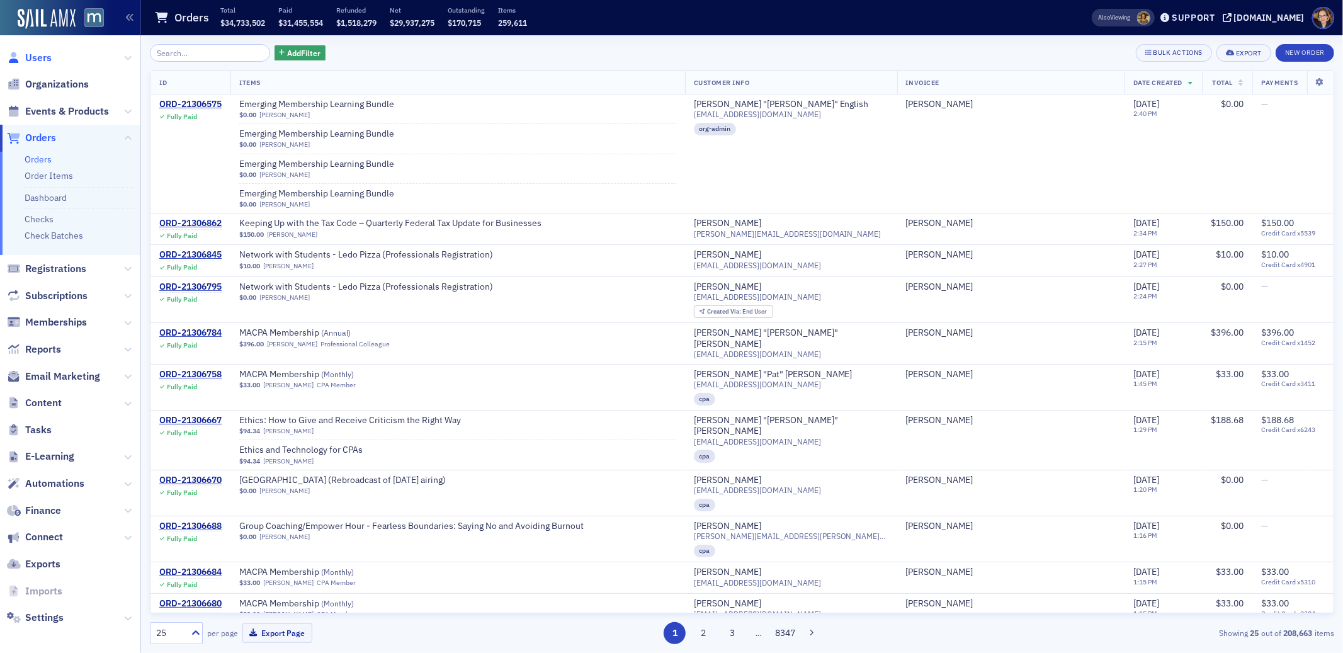
click at [32, 60] on span "Users" at bounding box center [38, 58] width 26 height 14
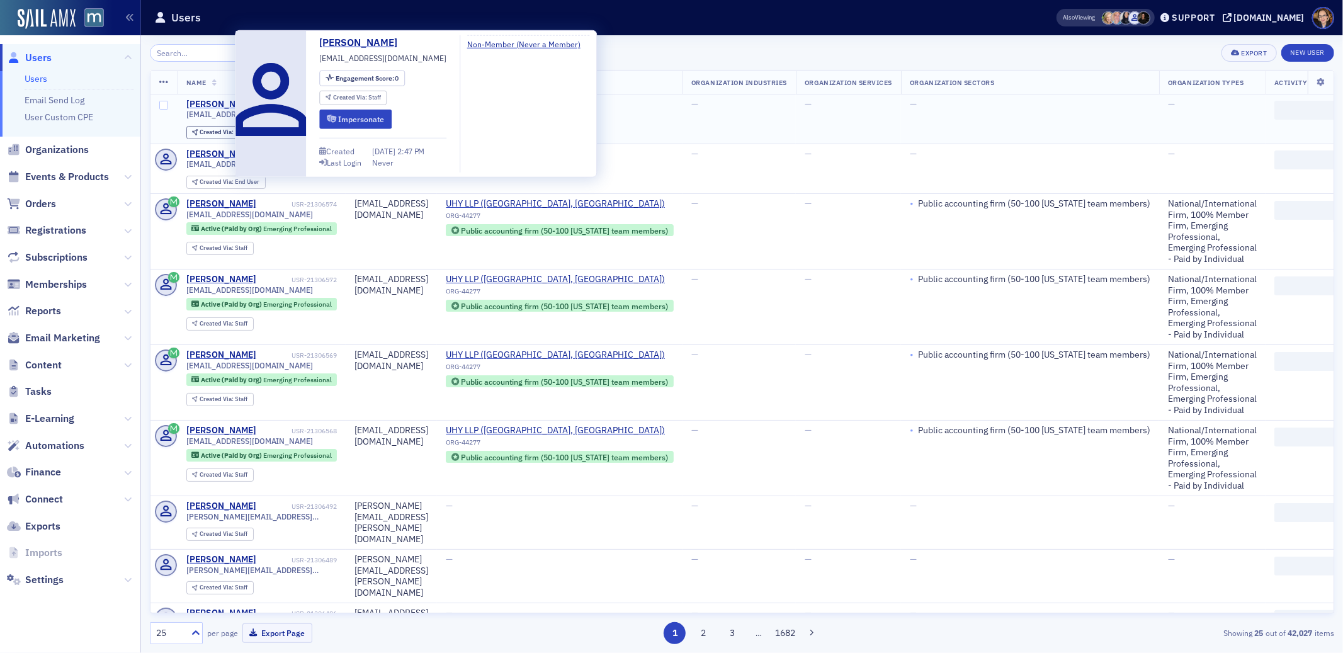
click at [225, 100] on div "[PERSON_NAME]" at bounding box center [221, 104] width 70 height 11
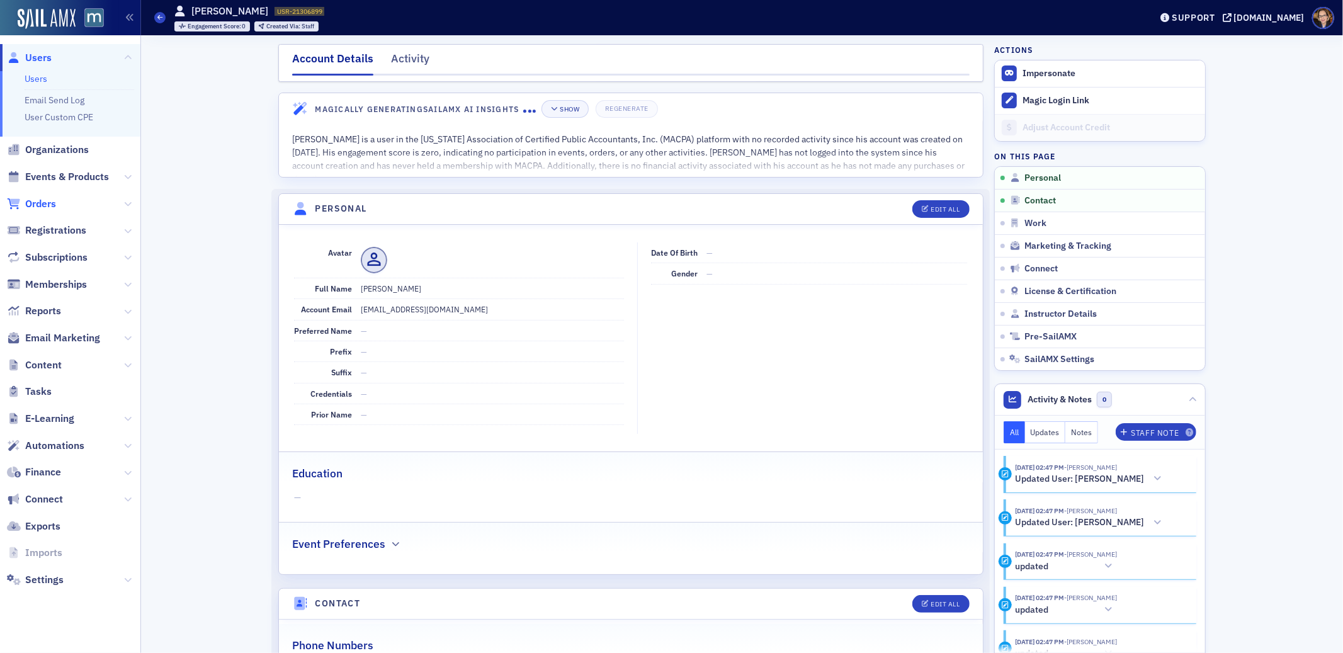
click at [48, 200] on span "Orders" at bounding box center [40, 204] width 31 height 14
